Goal: Task Accomplishment & Management: Manage account settings

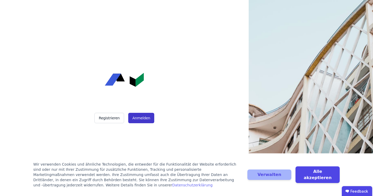
click at [139, 120] on button "Anmelden" at bounding box center [141, 118] width 26 height 10
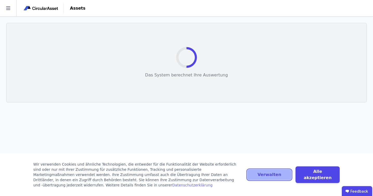
click at [273, 173] on button "Verwalten" at bounding box center [269, 175] width 44 height 10
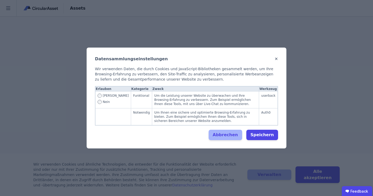
click at [276, 59] on button "✕" at bounding box center [276, 59] width 3 height 6
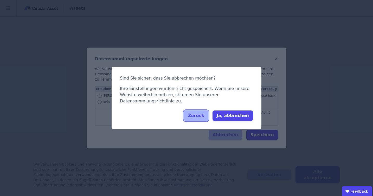
click at [208, 112] on button "Zurück" at bounding box center [196, 116] width 24 height 10
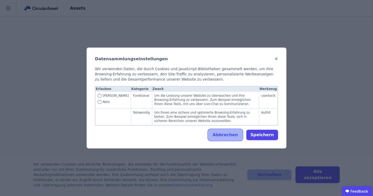
click at [228, 135] on button "Abbrechen" at bounding box center [226, 135] width 34 height 10
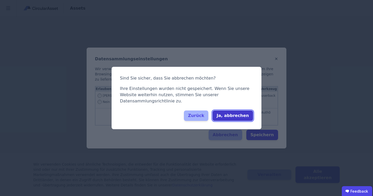
click at [225, 114] on button "Ja, abbrechen" at bounding box center [232, 116] width 41 height 10
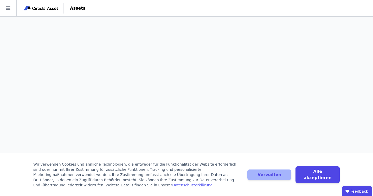
click at [49, 8] on img at bounding box center [41, 8] width 36 height 6
click at [9, 9] on icon at bounding box center [8, 8] width 16 height 16
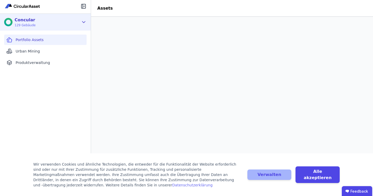
click at [22, 22] on div "Concular" at bounding box center [25, 20] width 21 height 6
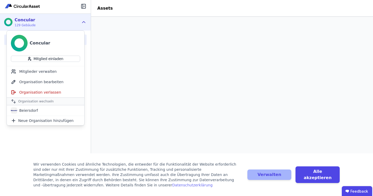
click at [123, 9] on header "Assets" at bounding box center [232, 8] width 282 height 17
